Goal: Understand process/instructions: Learn about a topic

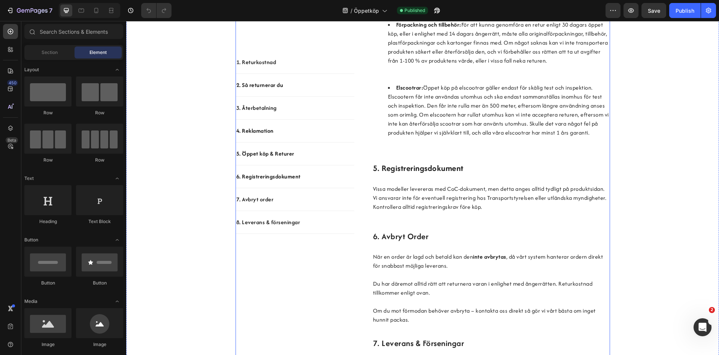
scroll to position [834, 0]
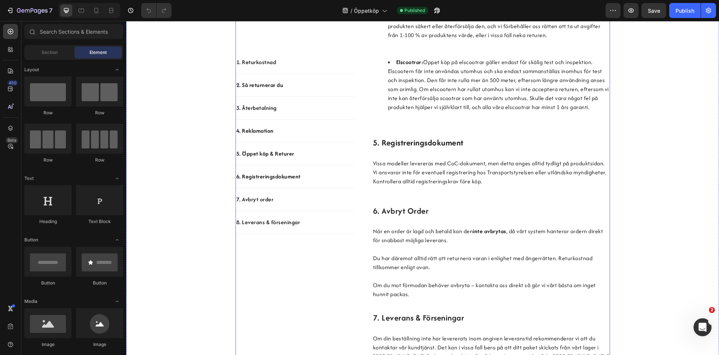
click at [377, 148] on strong "5. registreringsdokument" at bounding box center [418, 143] width 91 height 12
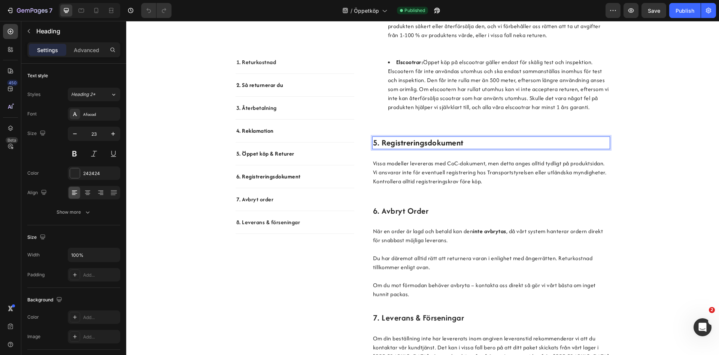
click at [377, 148] on strong "5. registreringsdokument" at bounding box center [418, 143] width 91 height 12
click at [378, 217] on h2 "6. avbryt order" at bounding box center [491, 211] width 238 height 13
click at [379, 217] on h2 "6. avbryt order" at bounding box center [491, 211] width 238 height 13
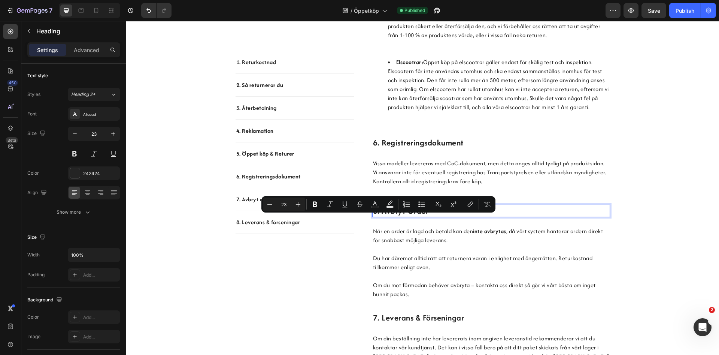
click at [377, 217] on p "6. avbryt order" at bounding box center [491, 210] width 236 height 11
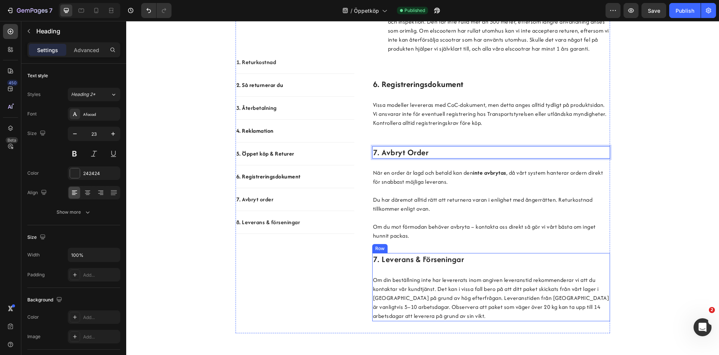
scroll to position [911, 0]
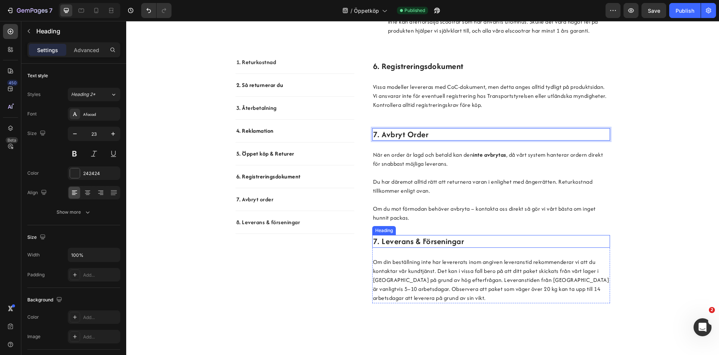
drag, startPoint x: 375, startPoint y: 250, endPoint x: 376, endPoint y: 254, distance: 3.9
click at [375, 248] on h2 "7. leverans & förseningar" at bounding box center [491, 241] width 238 height 13
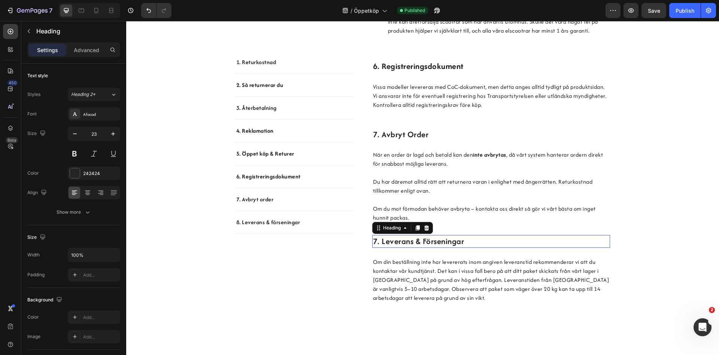
click at [378, 248] on h2 "7. leverans & förseningar" at bounding box center [491, 241] width 238 height 13
click at [378, 247] on p "7. leverans & förseningar" at bounding box center [491, 241] width 236 height 11
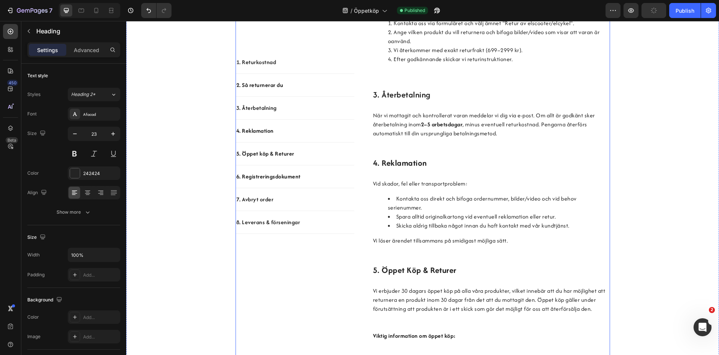
scroll to position [338, 0]
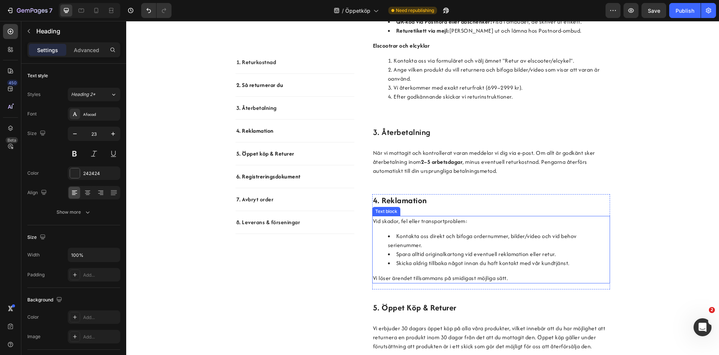
click at [531, 280] on p "Vi löser ärendet tillsammans på smidigast möjliga sätt." at bounding box center [491, 278] width 236 height 9
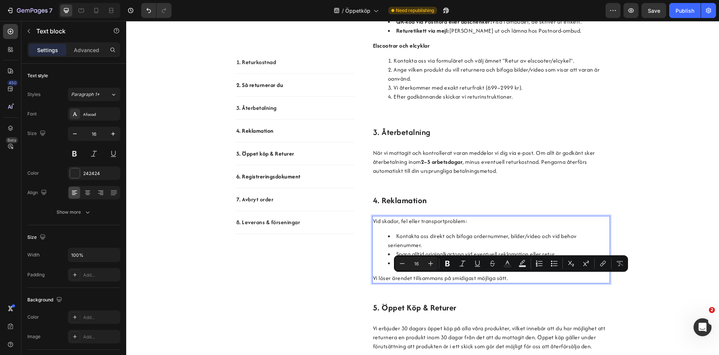
click at [538, 281] on p "Vi löser ärendet tillsammans på smidigast möjliga sätt." at bounding box center [491, 278] width 236 height 9
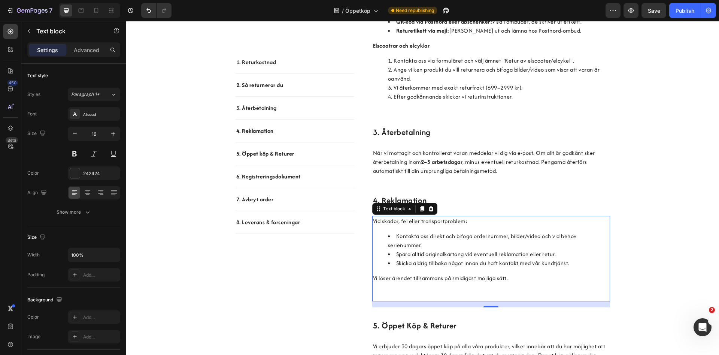
click at [528, 279] on p "Vi löser ärendet tillsammans på smidigast möjliga sätt." at bounding box center [491, 287] width 236 height 27
drag, startPoint x: 533, startPoint y: 281, endPoint x: 520, endPoint y: 283, distance: 13.2
click at [493, 286] on p "Vi löser ärendet tillsammans på smidigast möjliga sätt." at bounding box center [491, 287] width 236 height 27
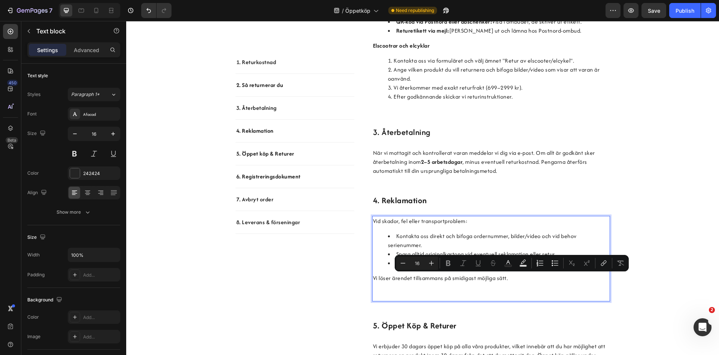
click at [532, 278] on p "Vi löser ärendet tillsammans på smidigast möjliga sätt." at bounding box center [491, 287] width 236 height 27
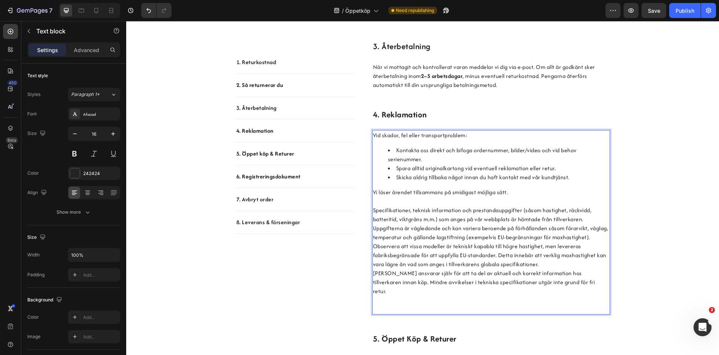
scroll to position [448, 0]
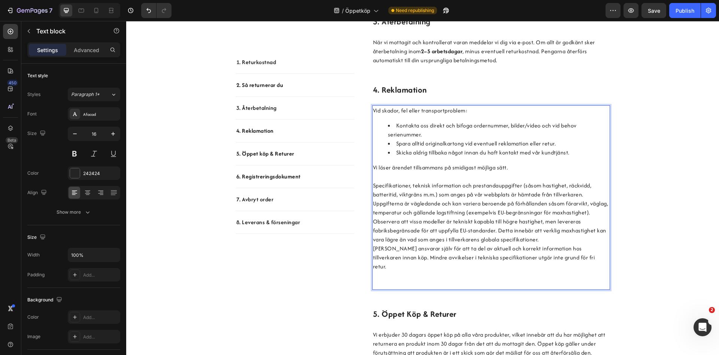
click at [431, 217] on p "Vi löser ärendet tillsammans på smidigast möjliga sätt. Specifikationer, teknis…" at bounding box center [491, 190] width 236 height 54
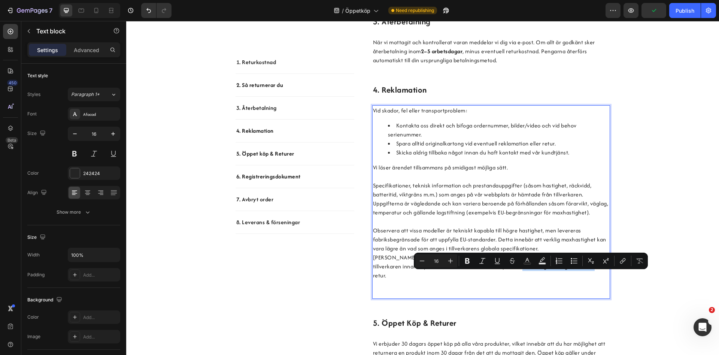
drag, startPoint x: 576, startPoint y: 278, endPoint x: 496, endPoint y: 279, distance: 80.2
click at [496, 279] on p "[PERSON_NAME] ansvarar själv för att ta del av aktuell och korrekt information …" at bounding box center [491, 275] width 236 height 45
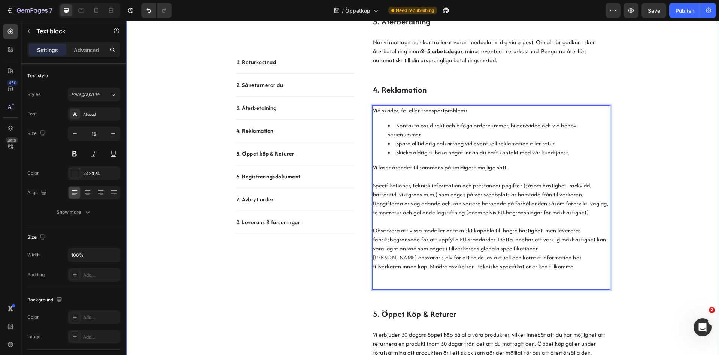
drag, startPoint x: 673, startPoint y: 268, endPoint x: 677, endPoint y: 266, distance: 5.1
click at [674, 267] on div "1. Returkostnad Text block 2. Så returnerar du Text block 3. Återbetalning Text…" at bounding box center [423, 309] width 582 height 1184
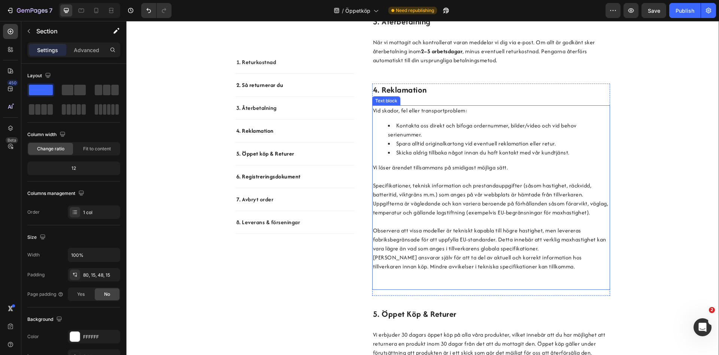
click at [510, 194] on p "Vi löser ärendet tillsammans på smidigast möjliga sätt. Specifikationer, teknis…" at bounding box center [491, 194] width 236 height 63
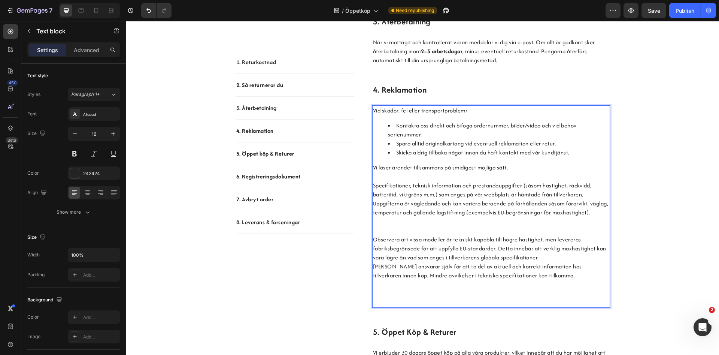
click at [514, 234] on p "Vi löser ärendet tillsammans på smidigast möjliga sätt. Specifikationer, teknis…" at bounding box center [491, 199] width 236 height 72
click at [661, 225] on div "1. Returkostnad Text block 2. Så returnerar du Text block 3. Återbetalning Text…" at bounding box center [423, 318] width 582 height 1202
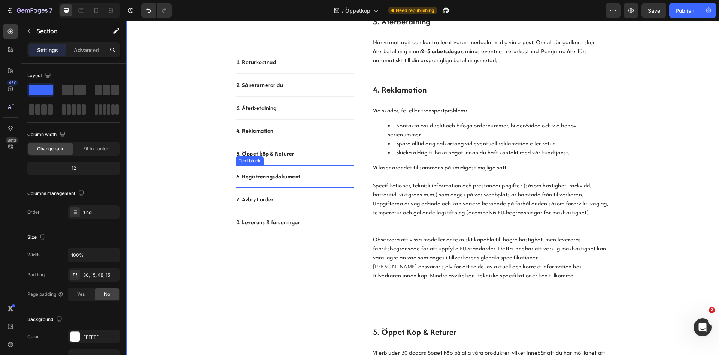
click at [298, 184] on div "6. Registreringsdokument Text block" at bounding box center [295, 176] width 119 height 23
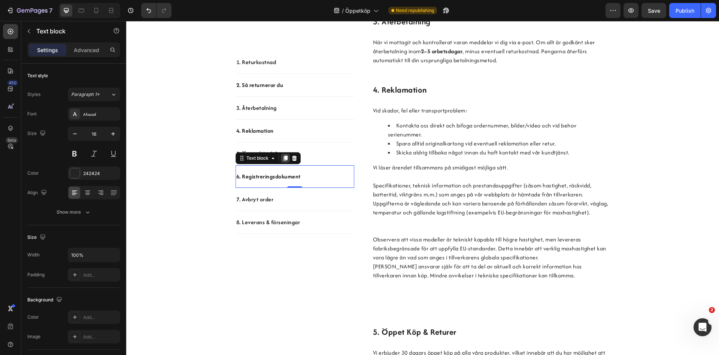
click at [287, 158] on icon at bounding box center [285, 157] width 4 height 5
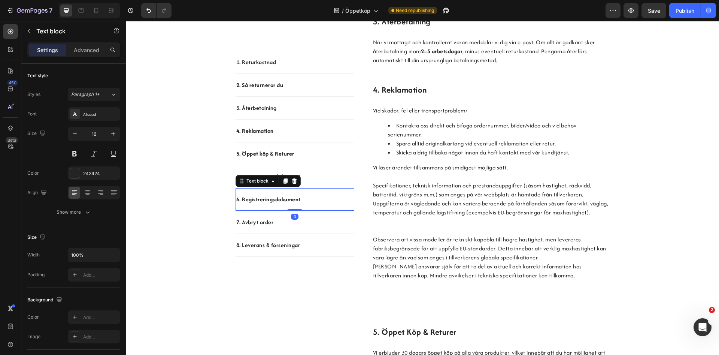
click at [245, 202] on strong "6. Registreringsdokument" at bounding box center [268, 199] width 64 height 8
click at [240, 200] on strong "6. Registreringsdokument" at bounding box center [268, 199] width 64 height 8
click at [238, 227] on div "7. Avbryt order" at bounding box center [295, 222] width 119 height 10
click at [239, 224] on p "7. Avbryt order" at bounding box center [294, 222] width 117 height 9
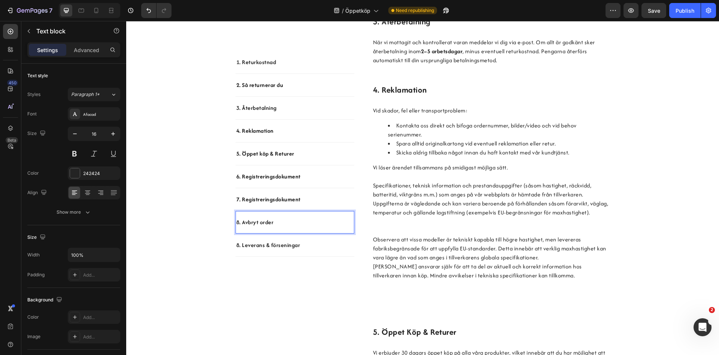
click at [240, 246] on p "8. Leverans & förseningar" at bounding box center [294, 245] width 117 height 9
click at [240, 245] on p "8. Leverans & förseningar" at bounding box center [294, 245] width 117 height 9
click at [278, 200] on strong "7. Registreringsdokument" at bounding box center [268, 199] width 64 height 8
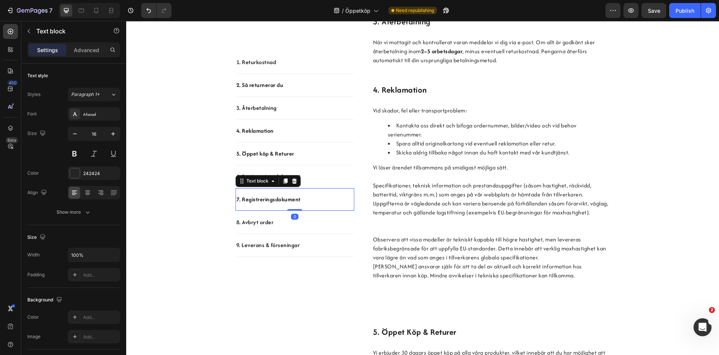
click at [314, 219] on p "8. Avbryt order" at bounding box center [294, 222] width 117 height 9
click at [189, 219] on div "1. Returkostnad Text block 2. Så returnerar du Text block 3. Återbetalning Text…" at bounding box center [423, 318] width 582 height 1202
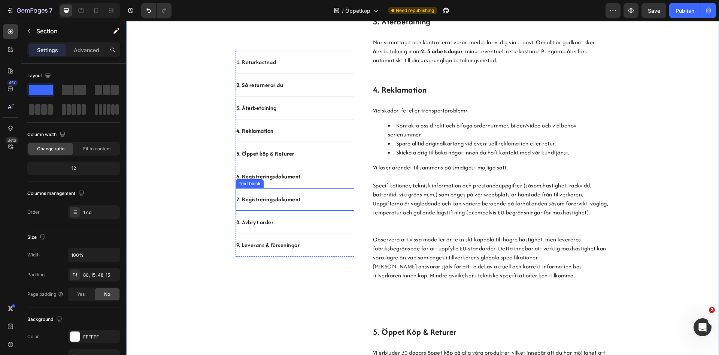
drag, startPoint x: 272, startPoint y: 200, endPoint x: 196, endPoint y: 220, distance: 79.0
click at [272, 201] on strong "7. Registreringsdokument" at bounding box center [268, 199] width 64 height 8
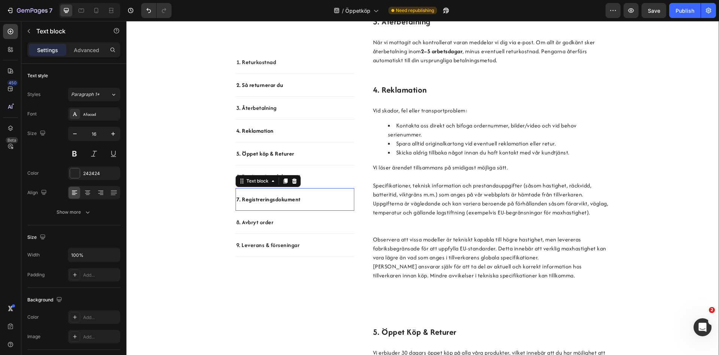
click at [196, 221] on div "1. Returkostnad Text block 2. Så returnerar du Text block 3. Återbetalning Text…" at bounding box center [423, 318] width 582 height 1202
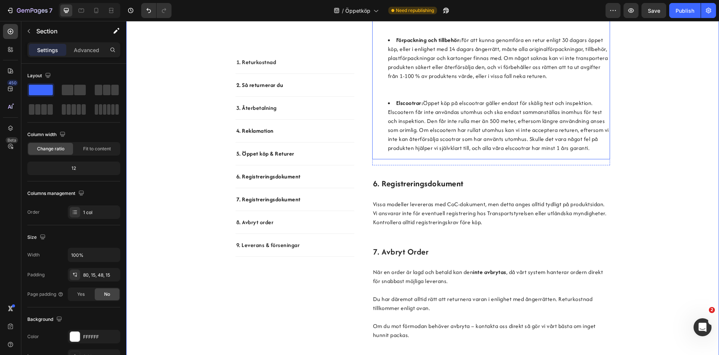
scroll to position [983, 0]
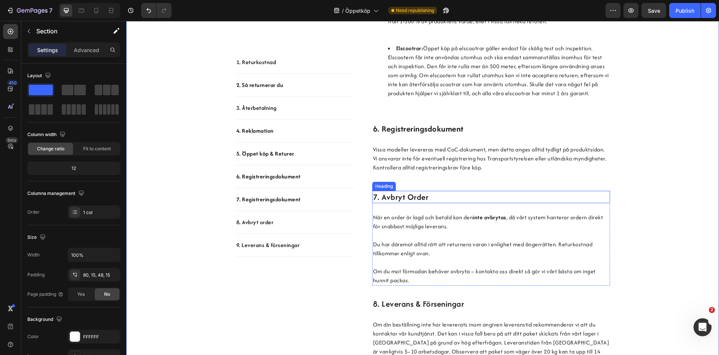
click at [379, 203] on p "7. avbryt order" at bounding box center [491, 196] width 236 height 11
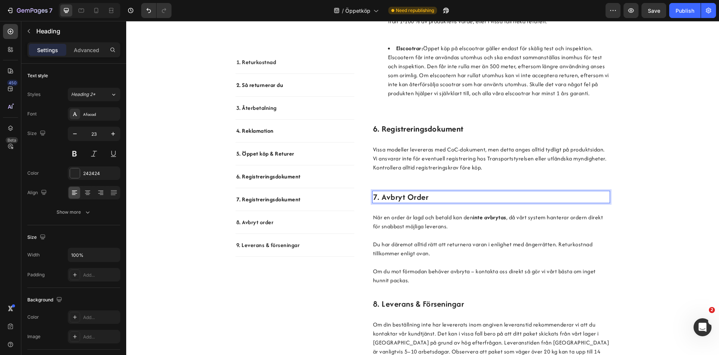
click at [378, 203] on p "7. avbryt order" at bounding box center [491, 196] width 236 height 11
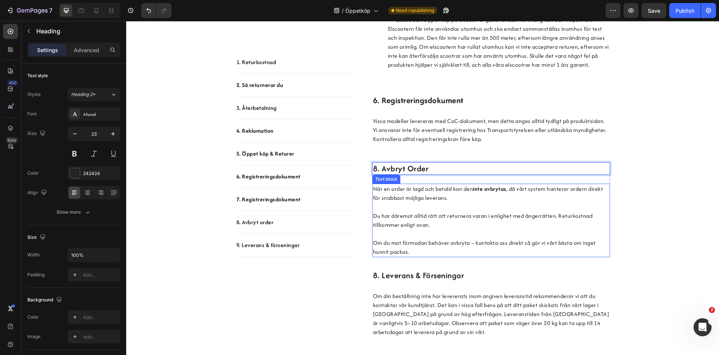
scroll to position [1060, 0]
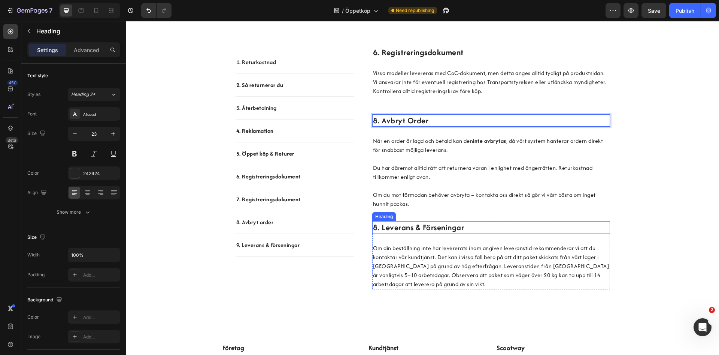
click at [379, 233] on p "8. leverans & förseningar" at bounding box center [491, 227] width 236 height 11
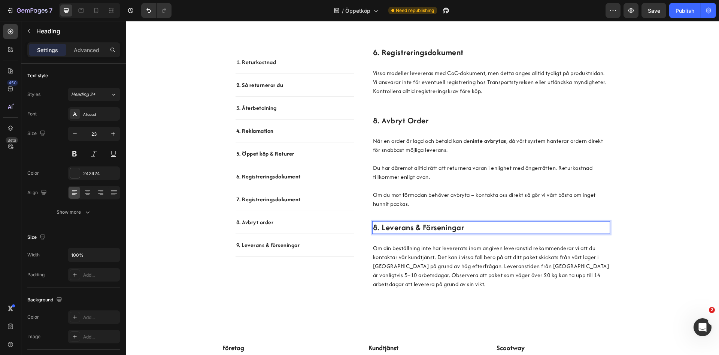
click at [378, 233] on p "8. leverans & förseningar" at bounding box center [491, 227] width 236 height 11
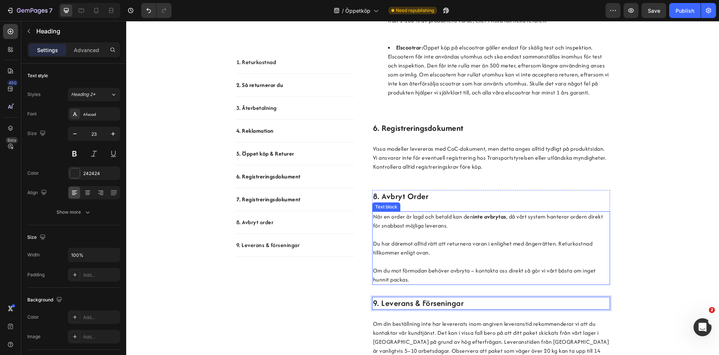
scroll to position [983, 0]
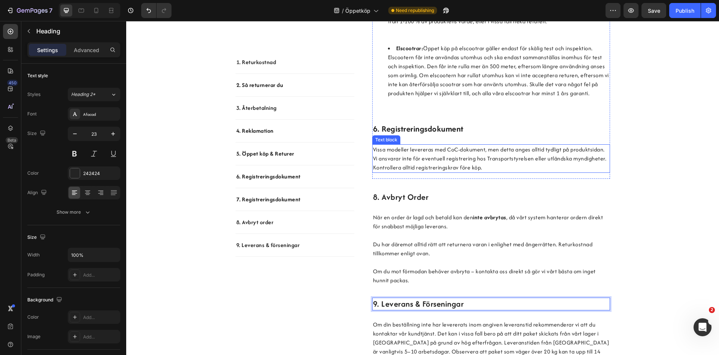
click at [438, 172] on p "Vissa modeller levereras med CoC-dokument, men detta anges alltid tydligt på pr…" at bounding box center [491, 158] width 236 height 27
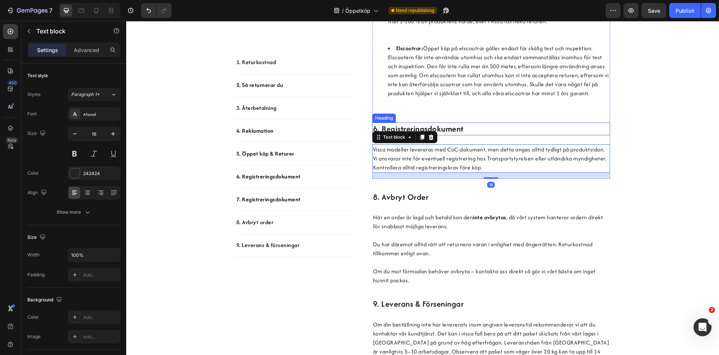
click at [474, 135] on p "⁠⁠⁠⁠⁠⁠⁠ 6. registreringsdokument" at bounding box center [491, 128] width 236 height 11
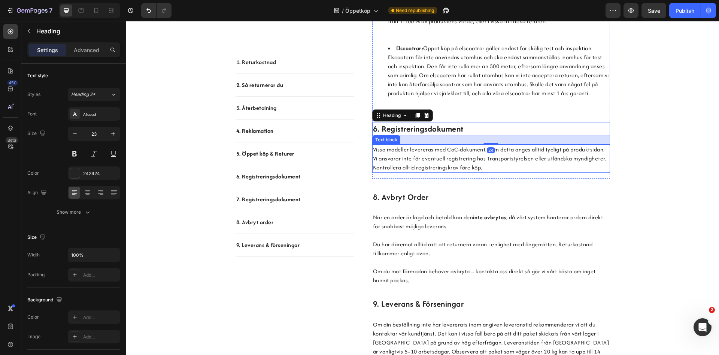
click at [454, 172] on p "Vissa modeller levereras med CoC-dokument, men detta anges alltid tydligt på pr…" at bounding box center [491, 158] width 236 height 27
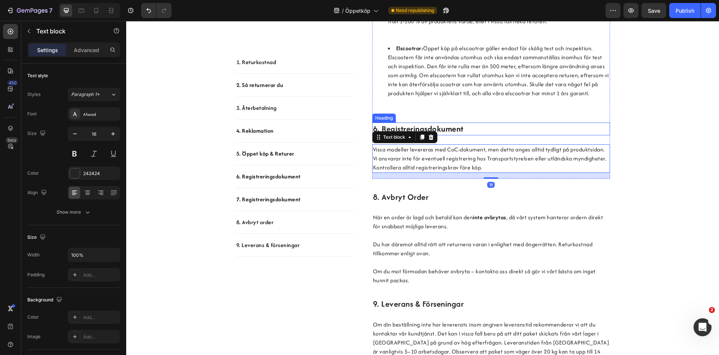
click at [502, 135] on p "⁠⁠⁠⁠⁠⁠⁠ 6. registreringsdokument" at bounding box center [491, 128] width 236 height 11
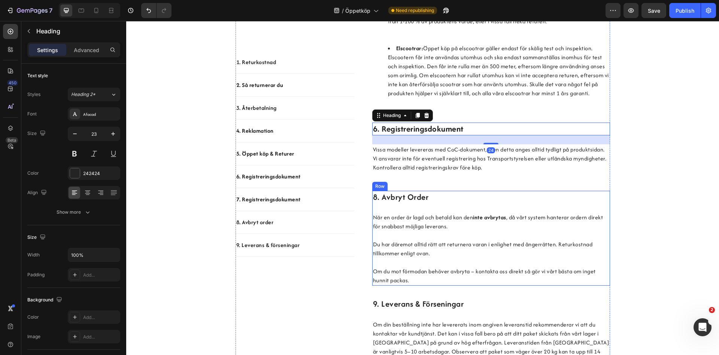
click at [517, 203] on p "8. avbryt order" at bounding box center [491, 196] width 236 height 11
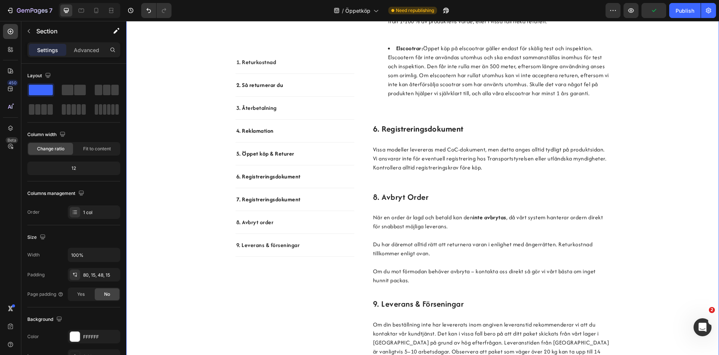
click at [572, 310] on h2 "9. leverans & förseningar" at bounding box center [491, 304] width 238 height 13
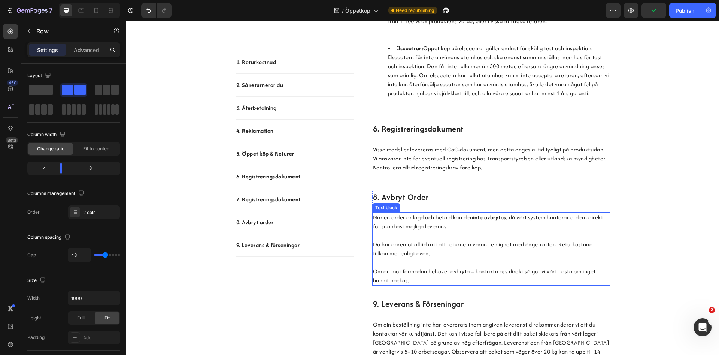
click at [557, 267] on p at bounding box center [491, 262] width 236 height 9
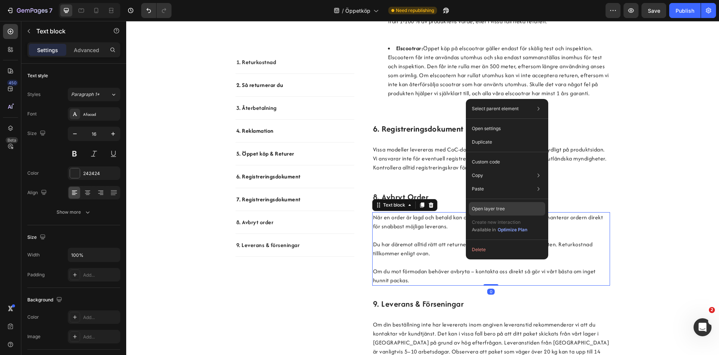
click at [500, 207] on p "Open layer tree" at bounding box center [488, 208] width 33 height 7
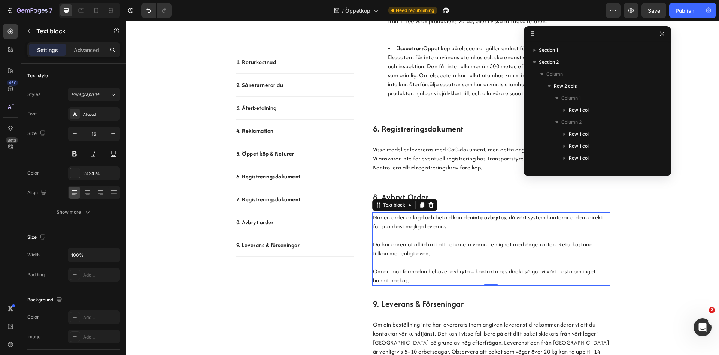
scroll to position [92, 0]
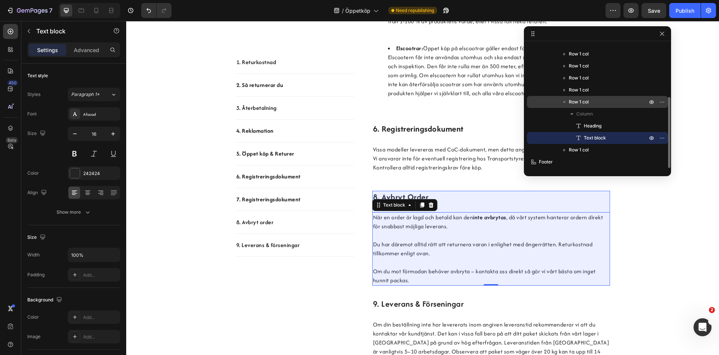
click at [562, 103] on button "button" at bounding box center [564, 101] width 9 height 9
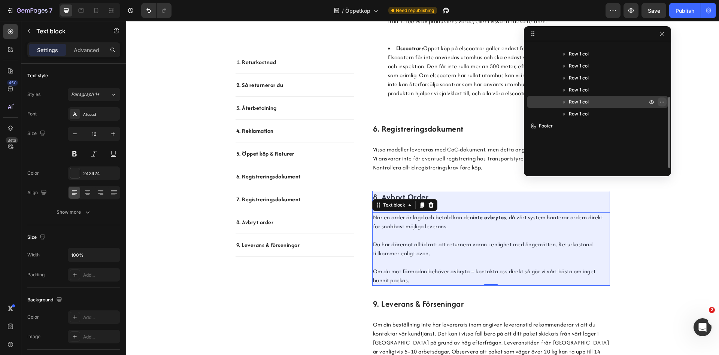
click at [663, 101] on icon "button" at bounding box center [662, 102] width 6 height 6
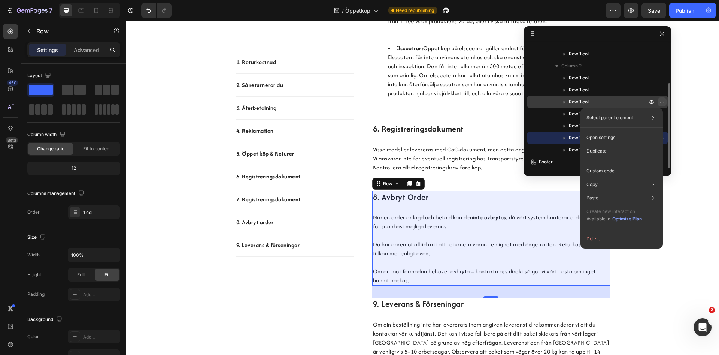
scroll to position [56, 0]
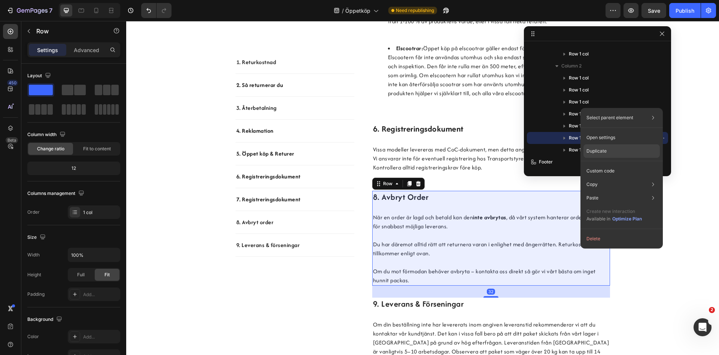
click at [604, 151] on p "Duplicate" at bounding box center [597, 151] width 20 height 7
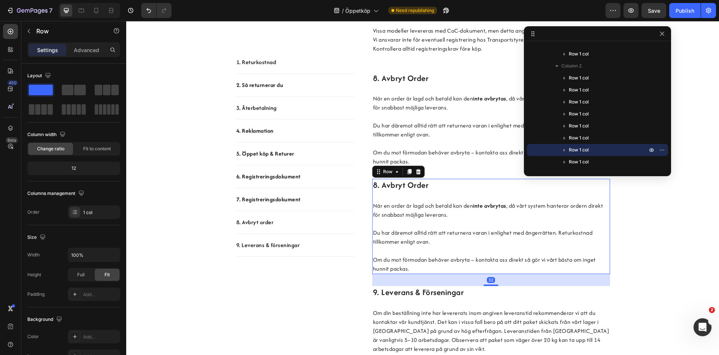
scroll to position [1100, 0]
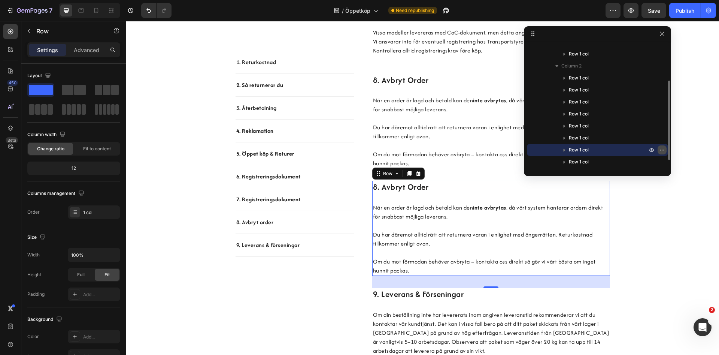
drag, startPoint x: 583, startPoint y: 148, endPoint x: 662, endPoint y: 150, distance: 79.1
click at [662, 150] on div "Row 1 col" at bounding box center [597, 150] width 135 height 12
click at [662, 150] on icon "button" at bounding box center [662, 150] width 6 height 6
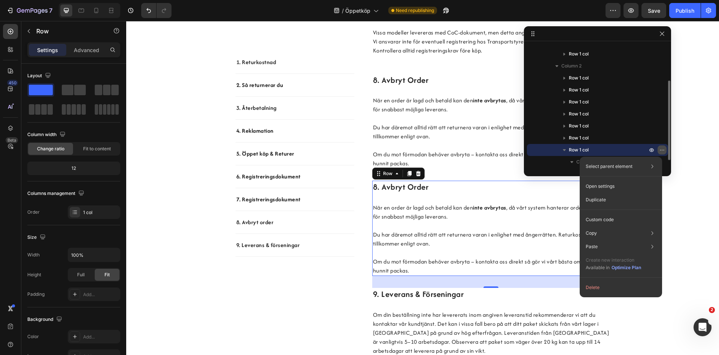
click at [664, 148] on icon "button" at bounding box center [662, 150] width 6 height 6
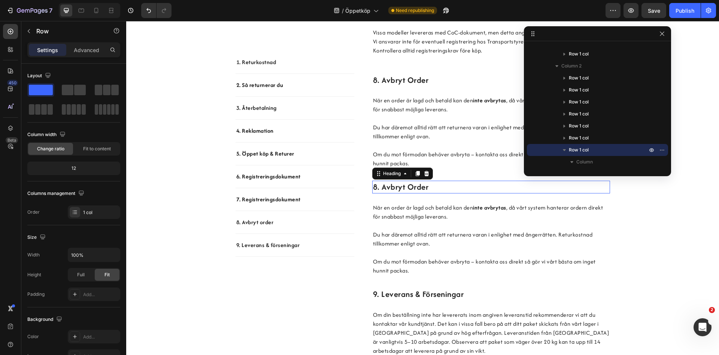
click at [459, 205] on div "8. avbryt order Heading 0 När en order är lagd och betald kan den inte avbrytas…" at bounding box center [491, 228] width 238 height 95
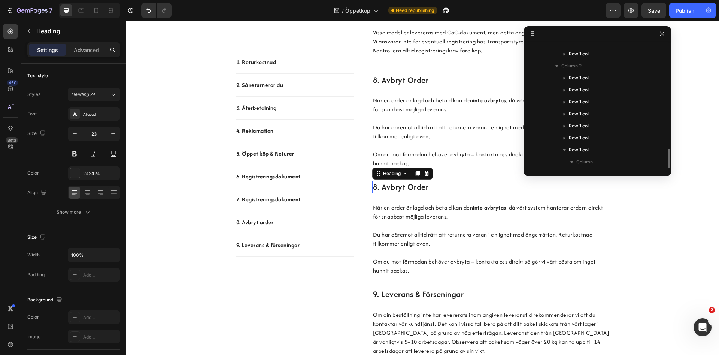
scroll to position [104, 0]
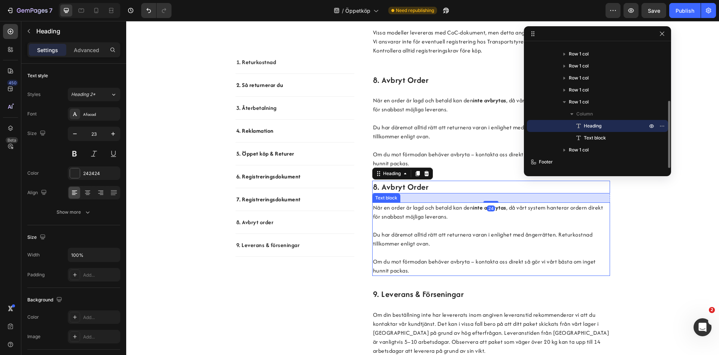
click at [471, 257] on p at bounding box center [491, 252] width 236 height 9
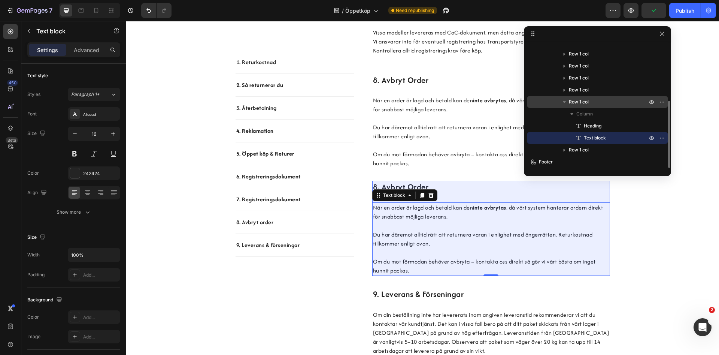
click at [595, 106] on div "Row 1 col" at bounding box center [597, 102] width 135 height 12
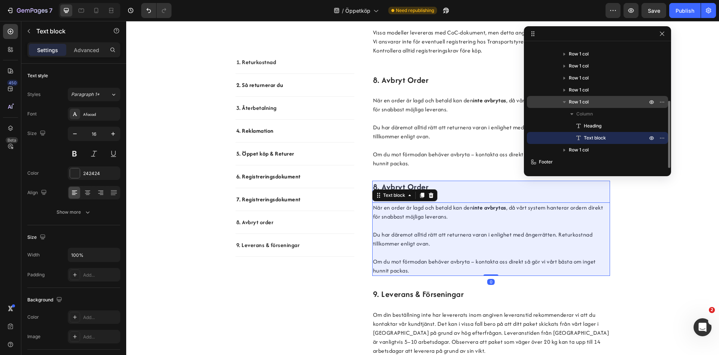
click at [590, 100] on p "Row 1 col" at bounding box center [609, 101] width 80 height 7
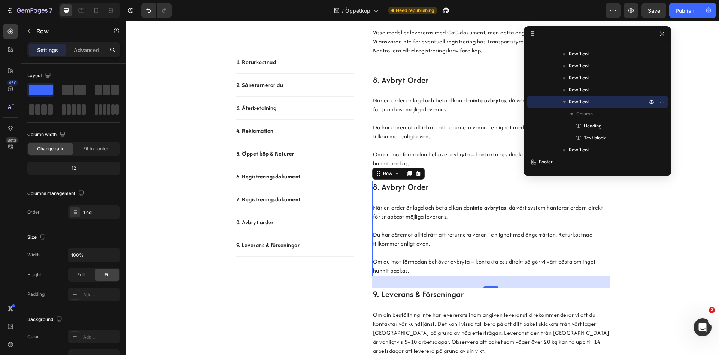
drag, startPoint x: 565, startPoint y: 303, endPoint x: 378, endPoint y: 297, distance: 187.1
click at [378, 288] on div "32" at bounding box center [491, 282] width 238 height 12
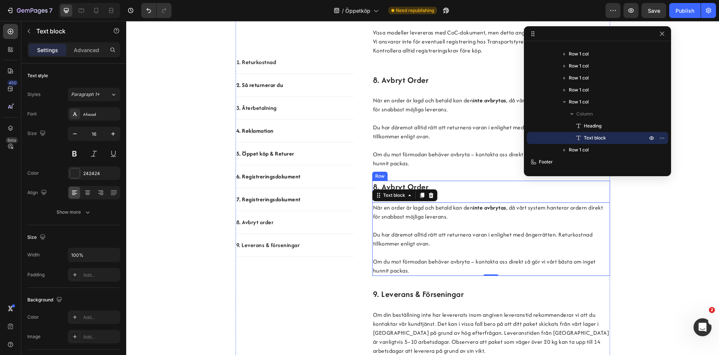
click at [457, 219] on div "8. avbryt order Heading När en order är lagd och betald kan den inte avbrytas ,…" at bounding box center [491, 228] width 238 height 95
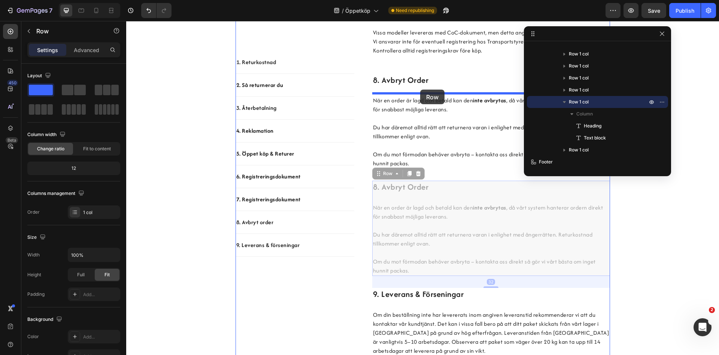
drag, startPoint x: 458, startPoint y: 218, endPoint x: 420, endPoint y: 90, distance: 134.3
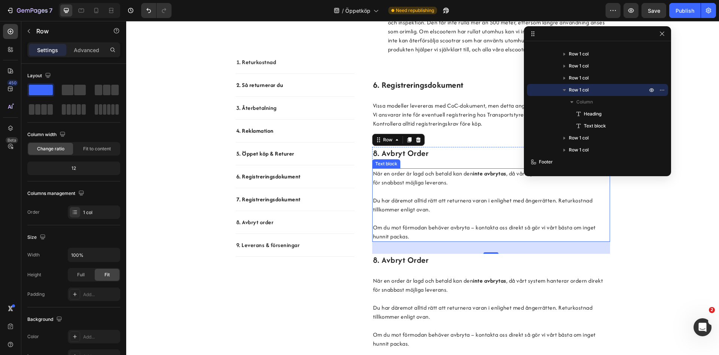
scroll to position [1024, 0]
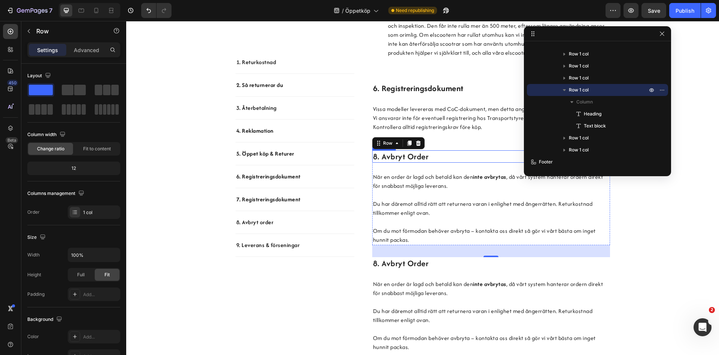
click at [379, 163] on h2 "8. avbryt order" at bounding box center [491, 156] width 238 height 13
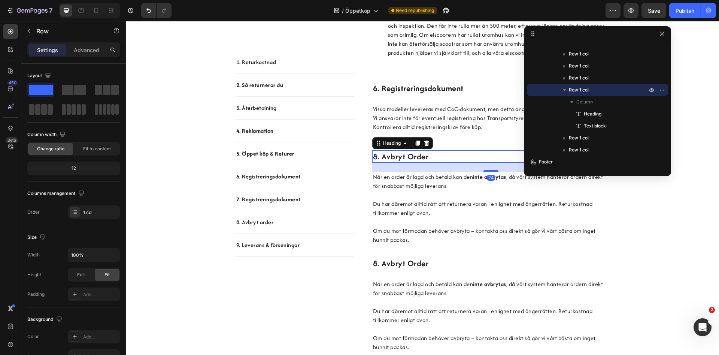
click at [380, 163] on h2 "8. avbryt order" at bounding box center [491, 156] width 238 height 13
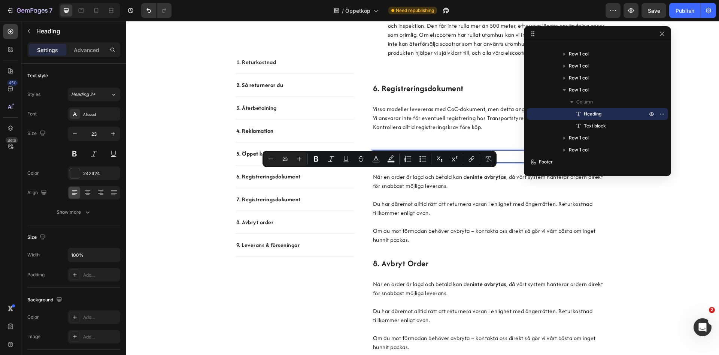
click at [378, 162] on p "8. avbryt order" at bounding box center [491, 156] width 236 height 11
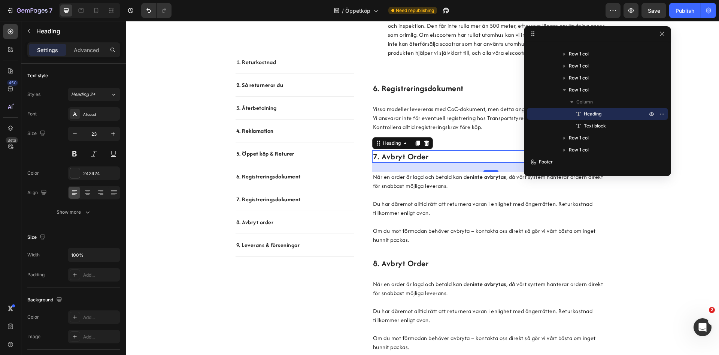
click at [420, 162] on p "7. avbryt order" at bounding box center [491, 156] width 236 height 11
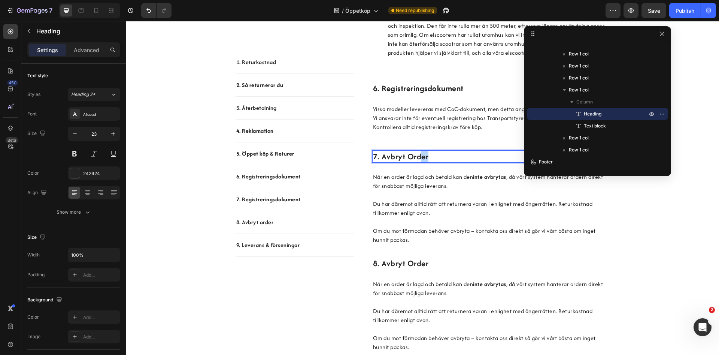
click at [420, 162] on p "7. avbryt order" at bounding box center [491, 156] width 236 height 11
drag, startPoint x: 437, startPoint y: 176, endPoint x: 383, endPoint y: 179, distance: 54.8
click at [383, 162] on p "7. avbryt order" at bounding box center [491, 156] width 236 height 11
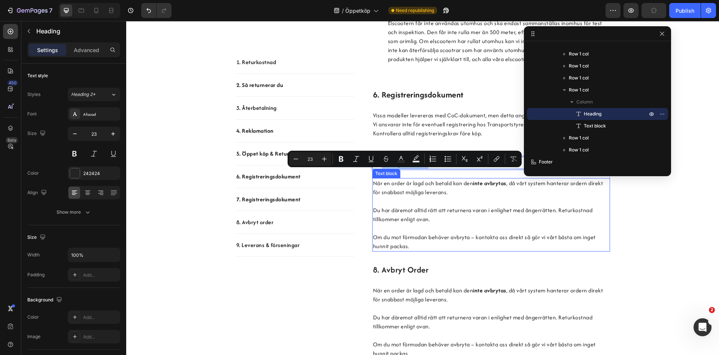
scroll to position [985, 0]
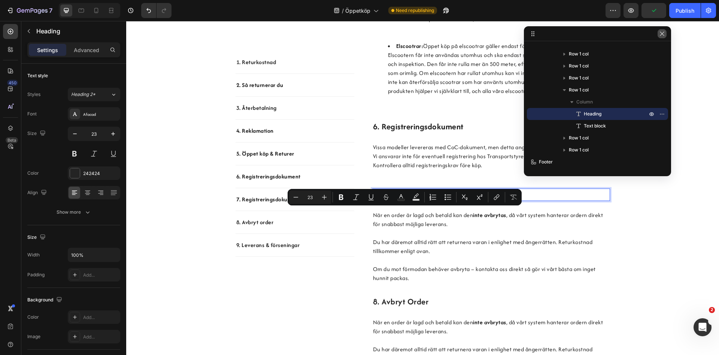
click at [665, 37] on div at bounding box center [662, 33] width 9 height 9
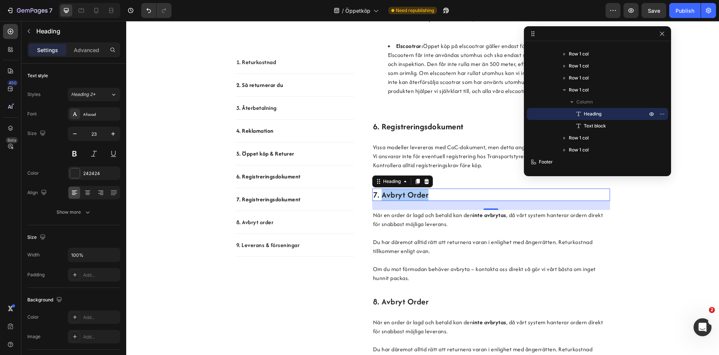
click at [665, 30] on div at bounding box center [662, 33] width 9 height 9
click at [663, 32] on icon "button" at bounding box center [662, 34] width 6 height 6
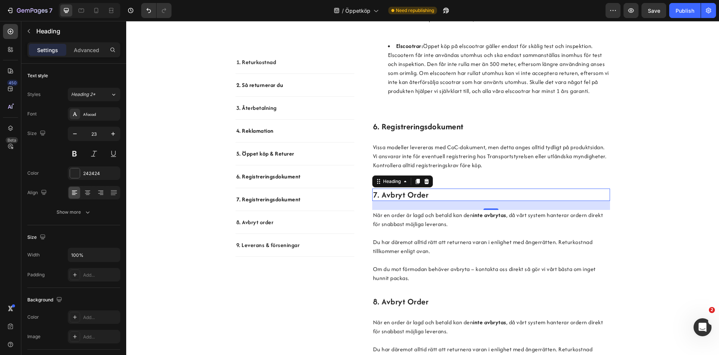
click at [437, 200] on p "7. avbryt order" at bounding box center [491, 194] width 236 height 11
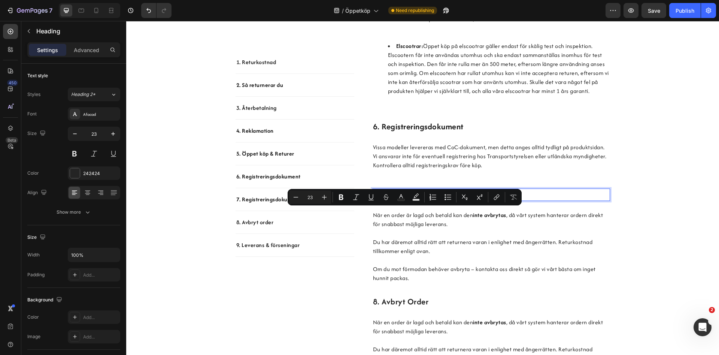
drag, startPoint x: 428, startPoint y: 211, endPoint x: 384, endPoint y: 222, distance: 45.4
click at [382, 200] on p "7. avbryt order" at bounding box center [491, 194] width 236 height 11
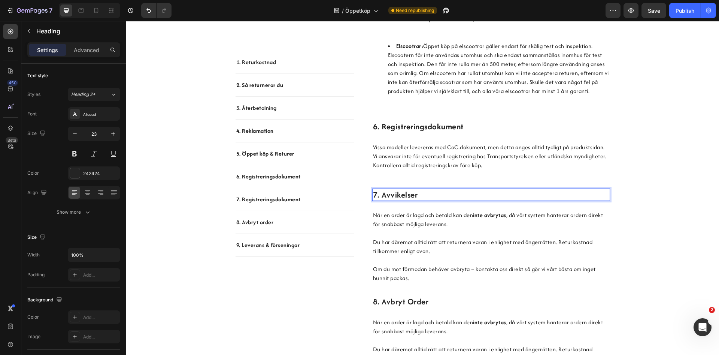
click at [400, 200] on p "7. Avvikelser" at bounding box center [491, 194] width 236 height 11
click at [420, 200] on p "7. Avvikelser" at bounding box center [491, 194] width 236 height 11
click at [401, 200] on p "7. Avvikelser" at bounding box center [491, 194] width 236 height 11
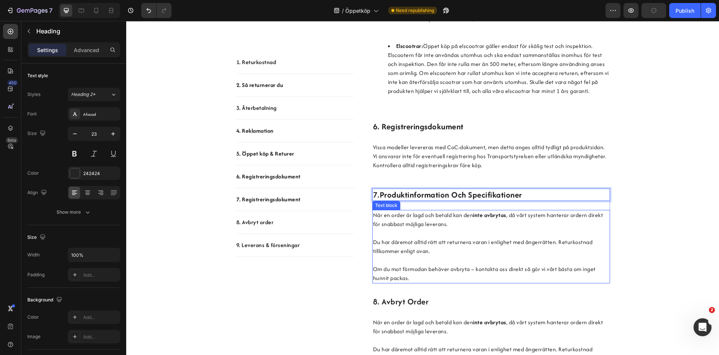
click at [508, 229] on p "När en order är lagd och betald kan den inte avbrytas , då vårt system hanterar…" at bounding box center [491, 220] width 236 height 18
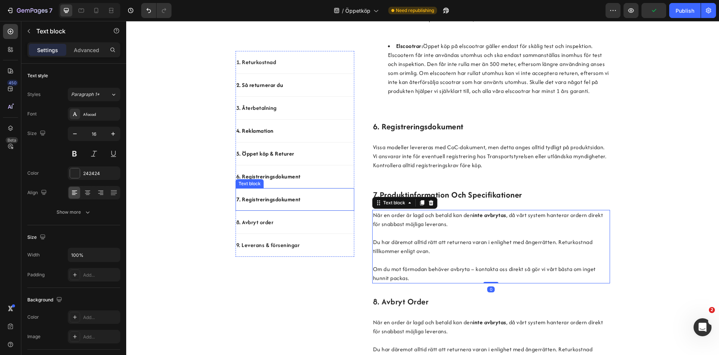
click at [259, 200] on strong "7. Registreringsdokument" at bounding box center [268, 199] width 64 height 8
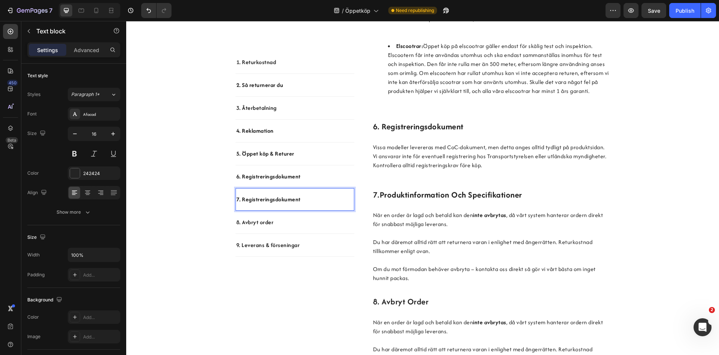
click at [261, 200] on strong "7. Registreringsdokument" at bounding box center [268, 199] width 64 height 8
click at [465, 256] on p "Du har däremot alltid rätt att returnera varan i enlighet med ångerrätten. Retu…" at bounding box center [491, 242] width 236 height 27
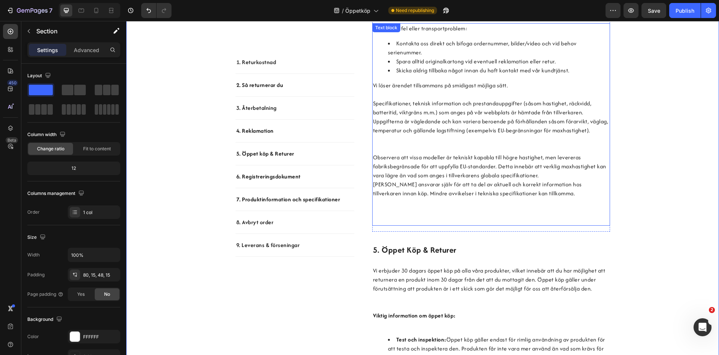
scroll to position [527, 0]
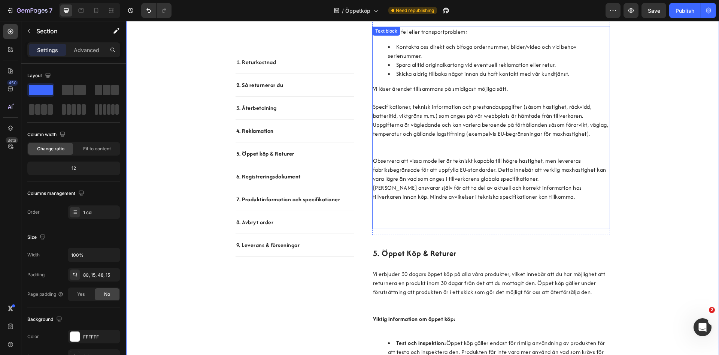
click at [463, 202] on p "[PERSON_NAME] ansvarar själv för att ta del av aktuell och korrekt information …" at bounding box center [491, 205] width 236 height 45
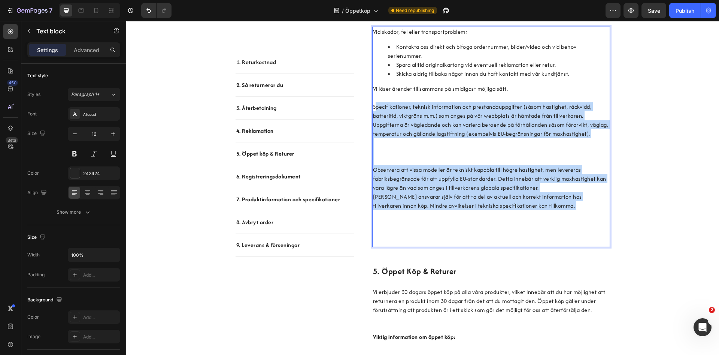
drag, startPoint x: 463, startPoint y: 187, endPoint x: 375, endPoint y: 108, distance: 118.1
click at [375, 108] on div "Vid skador, fel eller transportproblem: Kontakta oss direkt och bifoga ordernum…" at bounding box center [491, 137] width 238 height 220
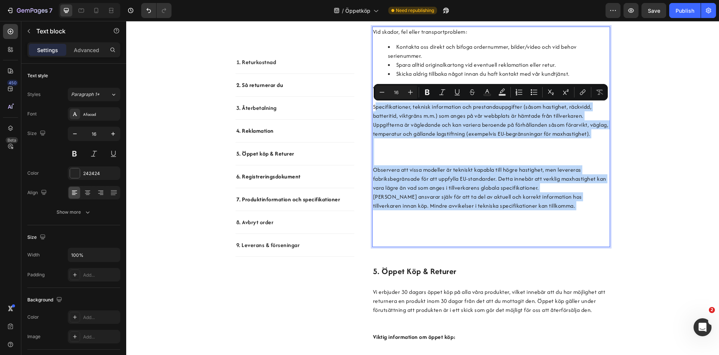
click at [539, 223] on p "[PERSON_NAME] ansvarar själv för att ta del av aktuell och korrekt information …" at bounding box center [491, 219] width 236 height 54
drag, startPoint x: 559, startPoint y: 228, endPoint x: 387, endPoint y: 121, distance: 202.8
click at [372, 105] on div "Vid skador, fel eller transportproblem: Kontakta oss direkt och bifoga ordernum…" at bounding box center [491, 137] width 238 height 220
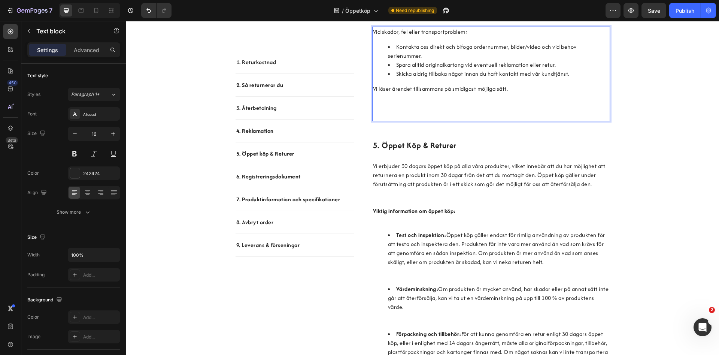
click at [464, 116] on p "Vi löser ärendet tillsammans på smidigast möjliga sätt." at bounding box center [491, 102] width 236 height 36
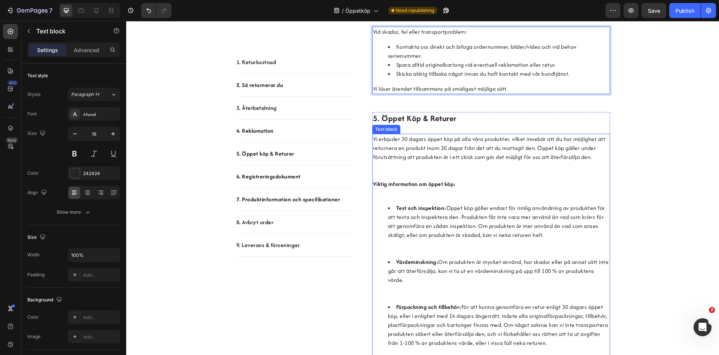
click at [523, 163] on p "Vi erbjuder 30 dagars öppet köp på alla våra produkter, vilket innebär att du h…" at bounding box center [491, 157] width 236 height 45
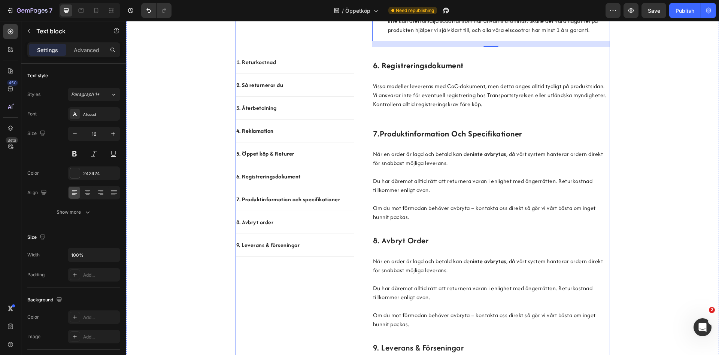
scroll to position [909, 0]
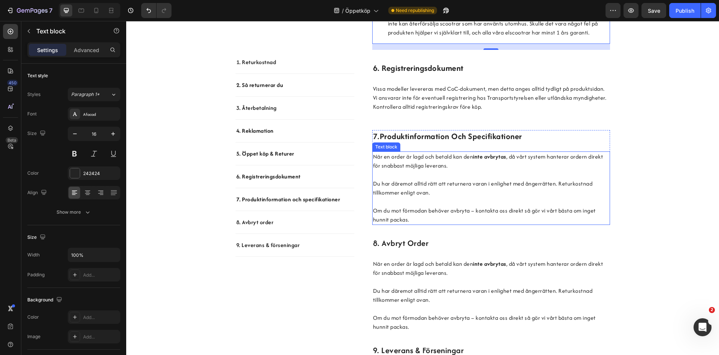
click at [461, 206] on p at bounding box center [491, 201] width 236 height 9
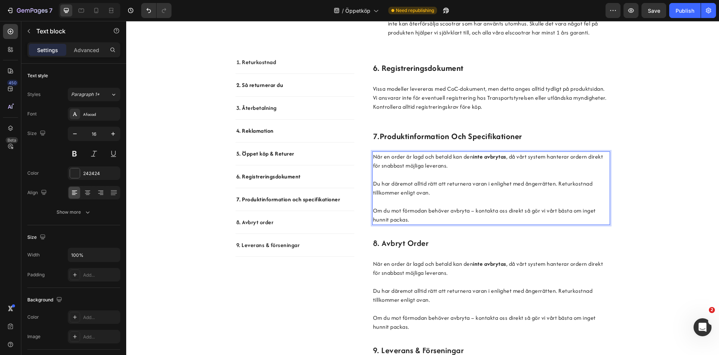
click at [441, 222] on p "Om du mot förmodan behöver avbryta – kontakta oss direkt så gör vi vårt bästa o…" at bounding box center [491, 215] width 236 height 18
click at [443, 221] on p "Om du mot förmodan behöver avbryta – kontakta oss direkt så gör vi vårt bästa o…" at bounding box center [491, 215] width 236 height 18
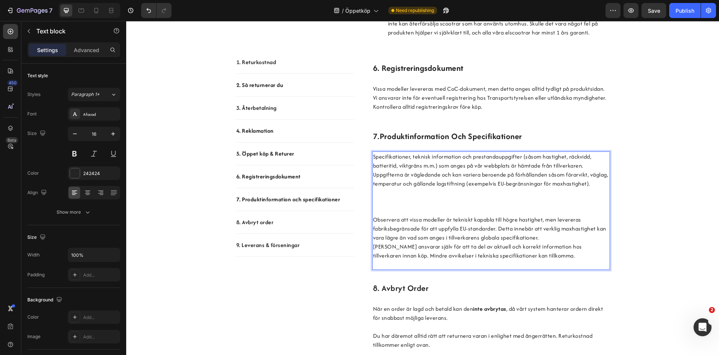
click at [446, 215] on p "Specifikationer, teknisk information och prestandauppgifter (såsom hastighet, r…" at bounding box center [491, 183] width 236 height 63
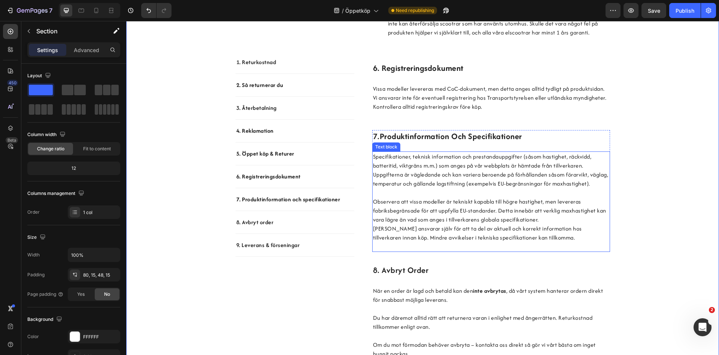
click at [557, 224] on p "Observera att vissa modeller är tekniskt kapabla till högre hastighet, men leve…" at bounding box center [491, 210] width 236 height 27
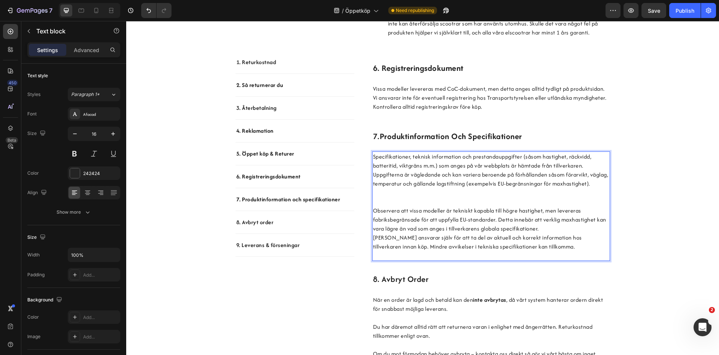
click at [565, 233] on p "Observera att vissa modeller är tekniskt kapabla till högre hastighet, men leve…" at bounding box center [491, 219] width 236 height 27
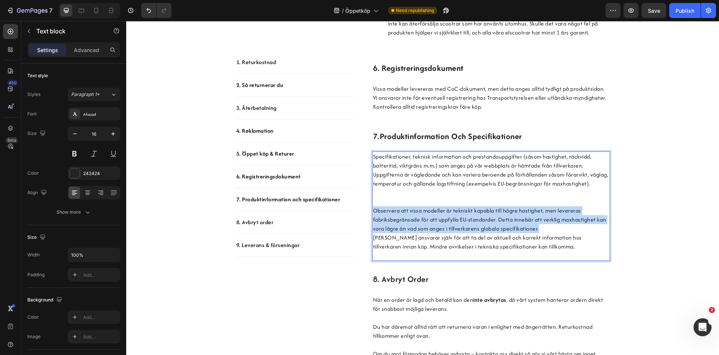
click at [565, 233] on p "Observera att vissa modeller är tekniskt kapabla till högre hastighet, men leve…" at bounding box center [491, 219] width 236 height 27
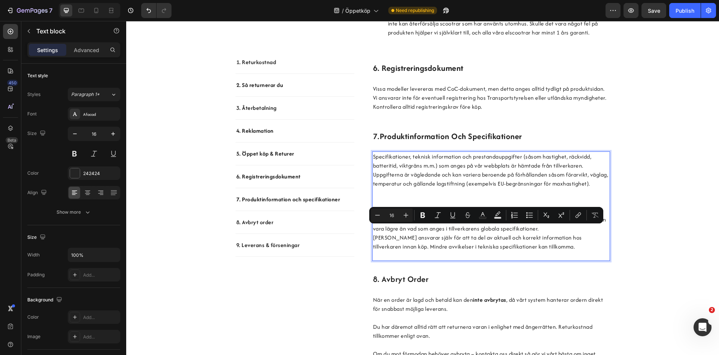
click at [565, 233] on p "Observera att vissa modeller är tekniskt kapabla till högre hastighet, men leve…" at bounding box center [491, 219] width 236 height 27
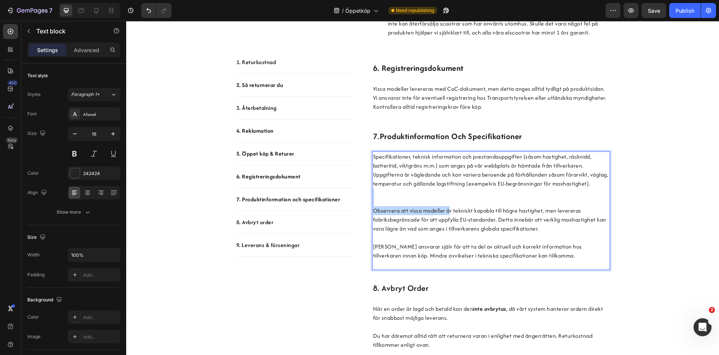
click at [448, 224] on div "Specifikationer, teknisk information och prestandauppgifter (såsom hastighet, r…" at bounding box center [491, 210] width 238 height 118
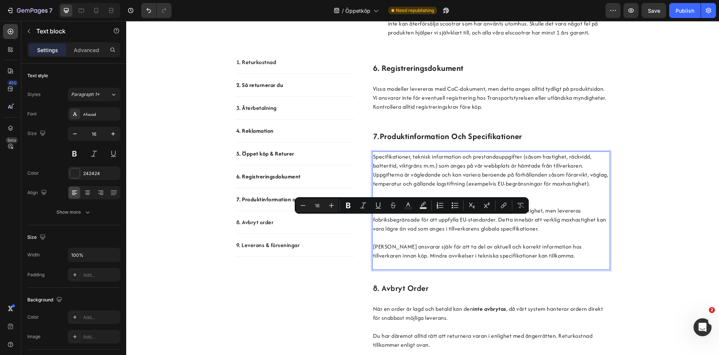
click at [444, 206] on p "Specifikationer, teknisk information och prestandauppgifter (såsom hastighet, r…" at bounding box center [491, 179] width 236 height 54
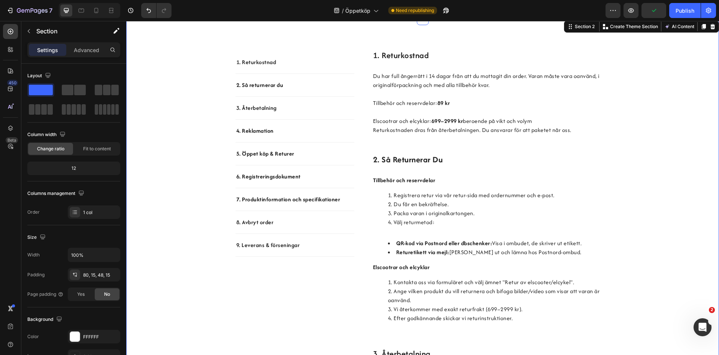
scroll to position [153, 0]
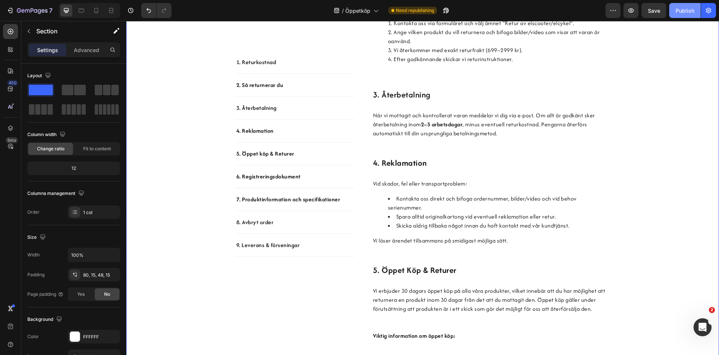
click at [689, 10] on div "Publish" at bounding box center [685, 11] width 19 height 8
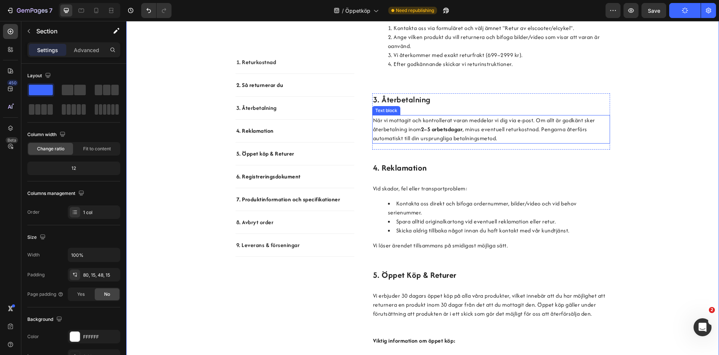
scroll to position [299, 0]
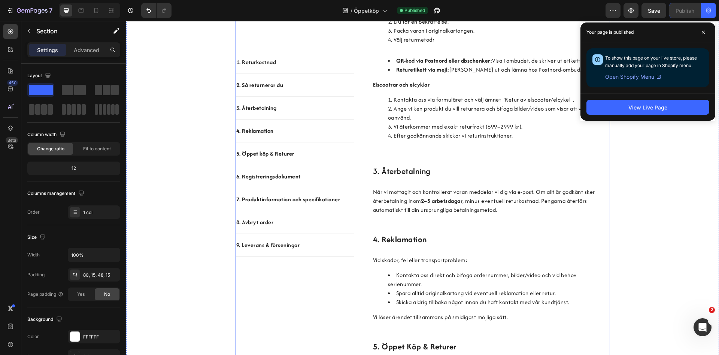
drag, startPoint x: 442, startPoint y: 136, endPoint x: 730, endPoint y: 48, distance: 300.4
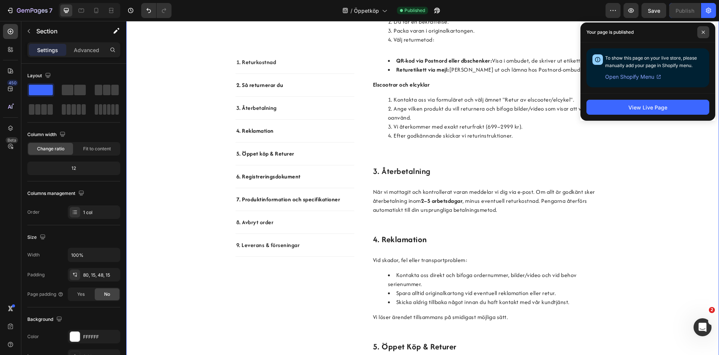
click at [705, 31] on icon at bounding box center [703, 32] width 3 height 3
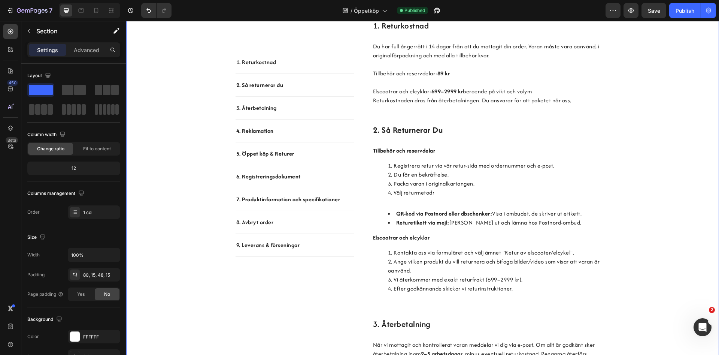
scroll to position [0, 0]
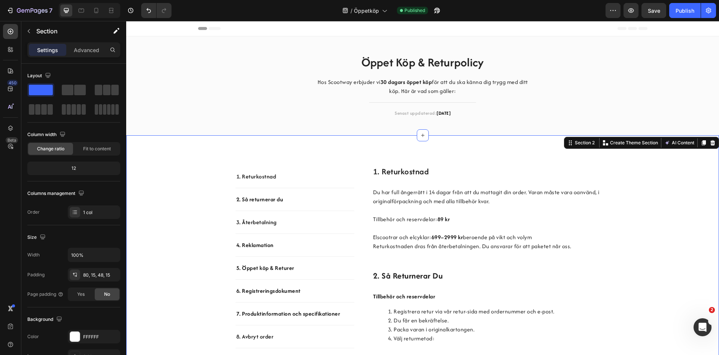
drag, startPoint x: 663, startPoint y: 208, endPoint x: 534, endPoint y: 121, distance: 155.9
click at [34, 7] on div "7" at bounding box center [35, 10] width 36 height 9
